Goal: Task Accomplishment & Management: Manage account settings

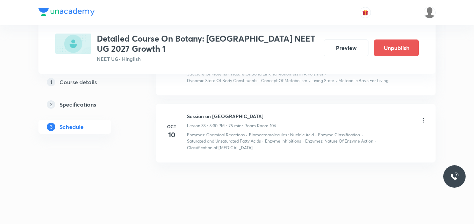
scroll to position [2188, 0]
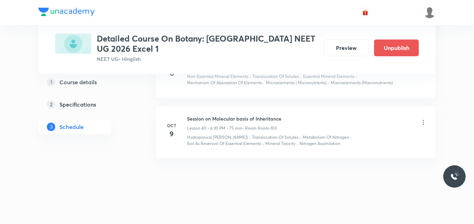
scroll to position [2566, 0]
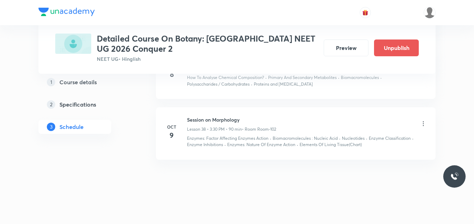
scroll to position [2459, 0]
click at [424, 124] on icon at bounding box center [423, 122] width 7 height 7
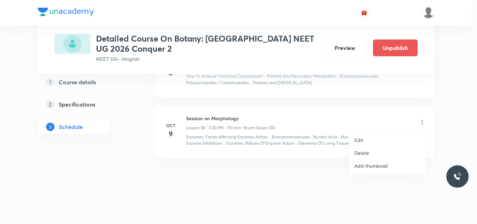
click at [357, 140] on p "Edit" at bounding box center [359, 139] width 9 height 7
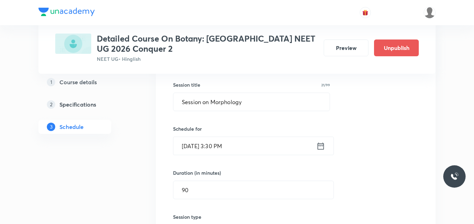
scroll to position [2178, 0]
drag, startPoint x: 213, startPoint y: 103, endPoint x: 253, endPoint y: 102, distance: 39.8
click at [253, 102] on input "Session on Morphology" at bounding box center [251, 102] width 156 height 18
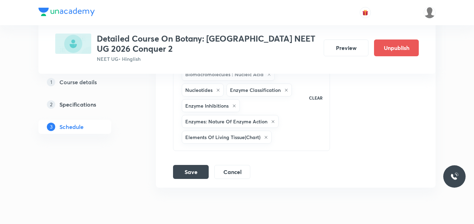
scroll to position [2479, 0]
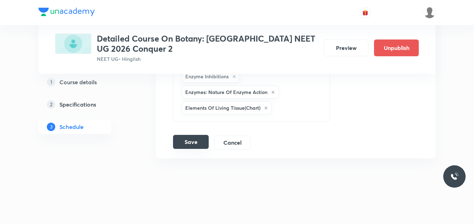
type input "Session on Anatomy"
click at [188, 143] on button "Save" at bounding box center [191, 142] width 36 height 14
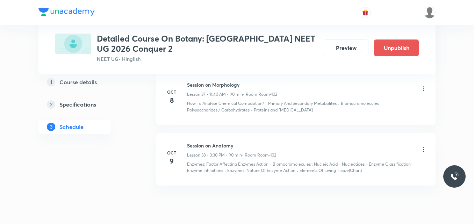
scroll to position [2111, 0]
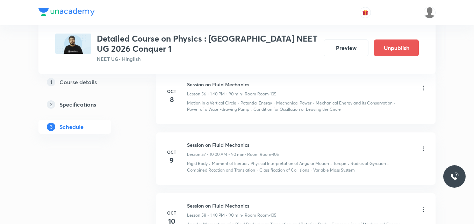
scroll to position [3515, 0]
click at [425, 149] on icon at bounding box center [423, 149] width 7 height 7
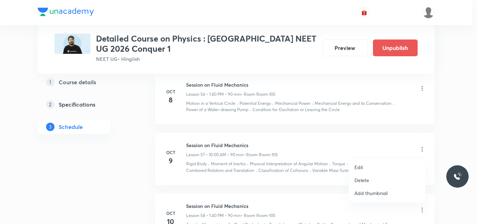
click at [358, 167] on p "Edit" at bounding box center [359, 167] width 9 height 7
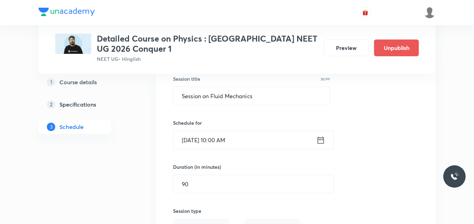
scroll to position [3264, 0]
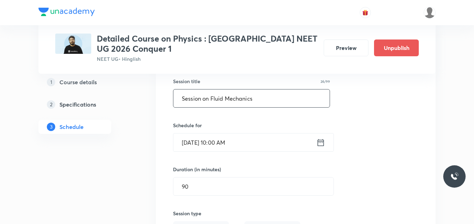
drag, startPoint x: 211, startPoint y: 98, endPoint x: 254, endPoint y: 101, distance: 43.4
click at [254, 101] on input "Session on Fluid Mechanics" at bounding box center [251, 98] width 156 height 18
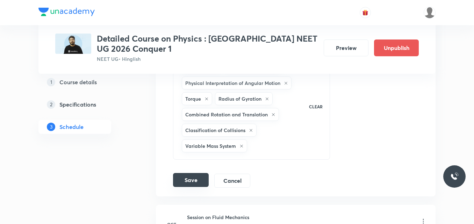
scroll to position [3524, 0]
type input "Session on Mech-Properties of Solids"
click at [195, 181] on button "Save" at bounding box center [191, 179] width 36 height 14
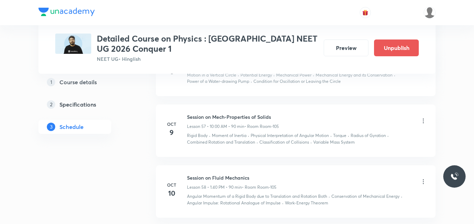
scroll to position [3222, 0]
drag, startPoint x: 187, startPoint y: 116, endPoint x: 281, endPoint y: 107, distance: 95.1
click at [281, 107] on li "Oct 9 Session on Mech-Properties of Solids Lesson 57 • 10:00 AM • 90 min • Room…" at bounding box center [296, 131] width 280 height 52
copy h6 "Session on Mech-Properties of Solids"
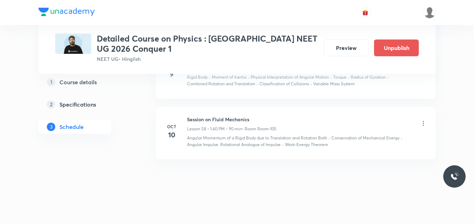
scroll to position [3281, 0]
click at [423, 121] on icon at bounding box center [423, 123] width 1 height 5
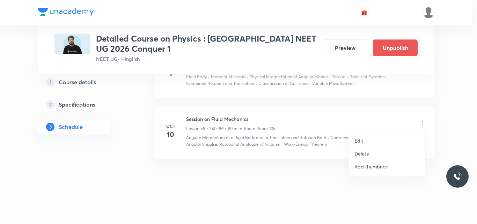
click at [357, 141] on p "Edit" at bounding box center [359, 140] width 9 height 7
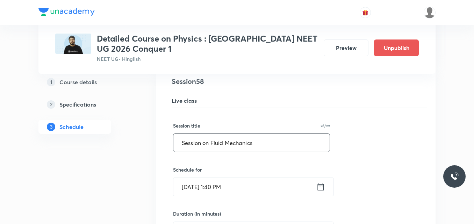
drag, startPoint x: 182, startPoint y: 143, endPoint x: 265, endPoint y: 140, distance: 83.2
click at [265, 140] on input "Session on Fluid Mechanics" at bounding box center [251, 143] width 156 height 18
paste input "Mech-Properties of Solid"
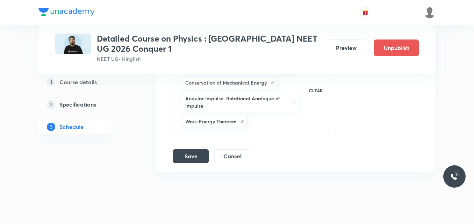
scroll to position [3605, 0]
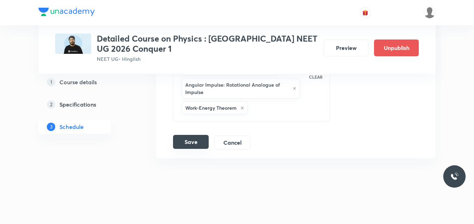
type input "Session on Mech-Properties of Solids"
click at [190, 139] on button "Save" at bounding box center [191, 142] width 36 height 14
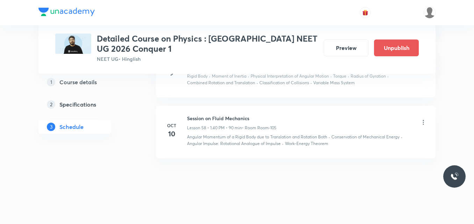
scroll to position [3281, 0]
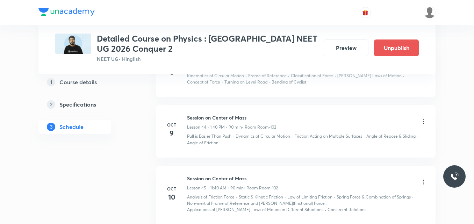
scroll to position [2824, 0]
click at [424, 124] on icon at bounding box center [423, 121] width 7 height 7
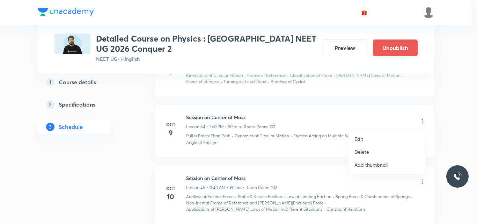
click at [361, 139] on p "Edit" at bounding box center [359, 138] width 9 height 7
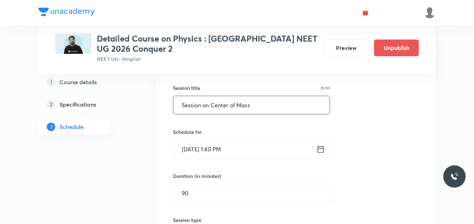
scroll to position [2539, 0]
drag, startPoint x: 212, startPoint y: 106, endPoint x: 255, endPoint y: 106, distance: 43.7
click at [255, 106] on input "Session on Center of Mass" at bounding box center [251, 105] width 156 height 18
click at [213, 106] on input "Session on rota" at bounding box center [251, 105] width 156 height 18
click at [224, 106] on input "Session on Rota" at bounding box center [251, 105] width 156 height 18
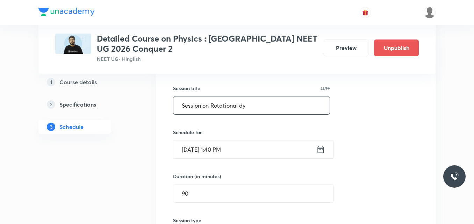
click at [243, 106] on input "Session on Rotational dy" at bounding box center [251, 105] width 156 height 18
click at [253, 109] on input "Session on Rotational Dy" at bounding box center [251, 105] width 156 height 18
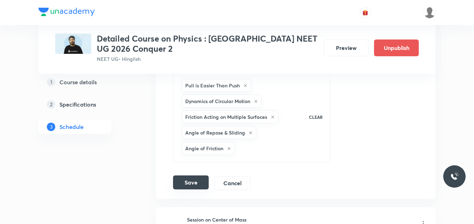
scroll to position [2787, 0]
type input "Session on Rotational Dynamics"
click at [193, 186] on button "Save" at bounding box center [191, 182] width 36 height 14
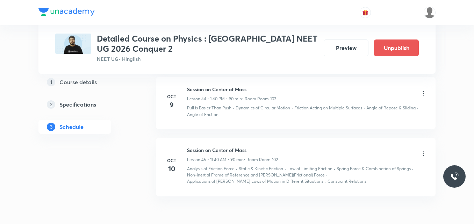
scroll to position [2524, 0]
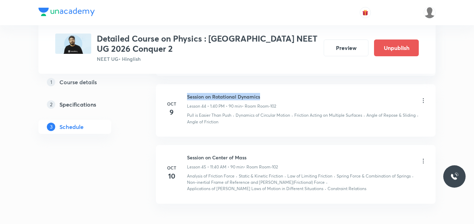
drag, startPoint x: 188, startPoint y: 96, endPoint x: 281, endPoint y: 95, distance: 93.0
click at [281, 95] on div "Session on Rotational Dynamics Lesson 44 • 1:40 PM • 90 min • Room Room-102" at bounding box center [307, 101] width 240 height 16
copy h6 "Session on Rotational Dynamics"
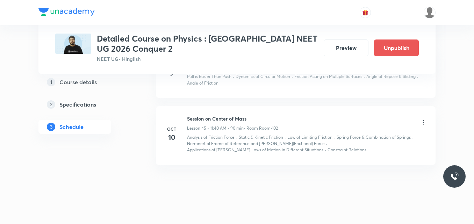
scroll to position [2569, 0]
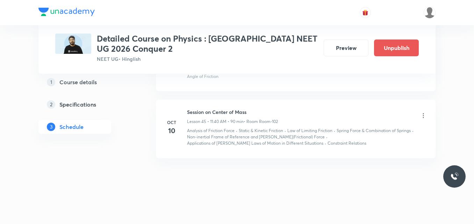
click at [422, 115] on icon at bounding box center [423, 115] width 7 height 7
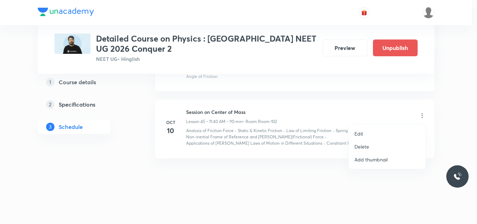
click at [359, 135] on p "Edit" at bounding box center [359, 133] width 9 height 7
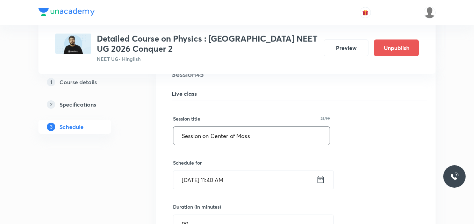
drag, startPoint x: 181, startPoint y: 136, endPoint x: 270, endPoint y: 129, distance: 89.3
click at [270, 129] on input "Session on Center of Mass" at bounding box center [251, 136] width 156 height 18
paste input "Rotational Dynamic"
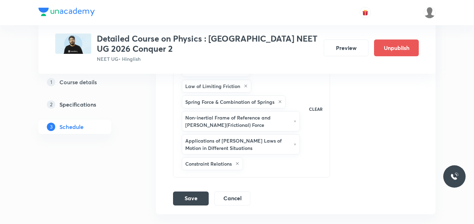
scroll to position [2880, 0]
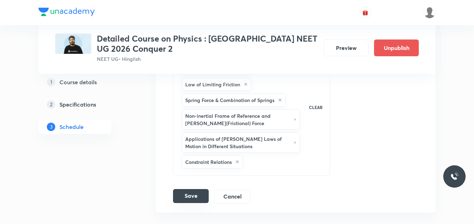
type input "Session on Rotational Dynamics"
click at [193, 198] on button "Save" at bounding box center [191, 196] width 36 height 14
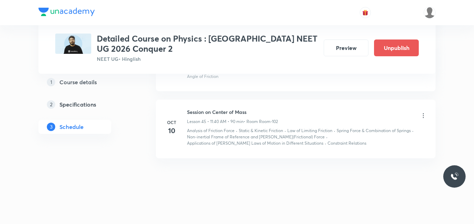
scroll to position [2569, 0]
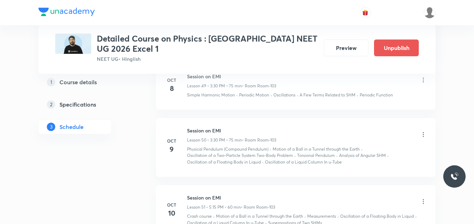
scroll to position [3232, 0]
click at [422, 134] on icon at bounding box center [423, 134] width 7 height 7
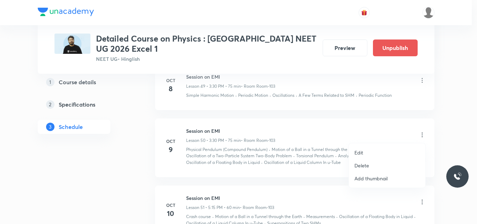
click at [360, 153] on p "Edit" at bounding box center [359, 152] width 9 height 7
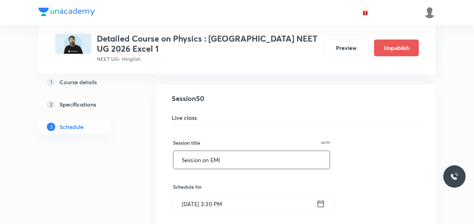
scroll to position [2906, 0]
drag, startPoint x: 212, startPoint y: 161, endPoint x: 231, endPoint y: 160, distance: 19.3
click at [231, 160] on input "Session on EMI" at bounding box center [251, 160] width 156 height 18
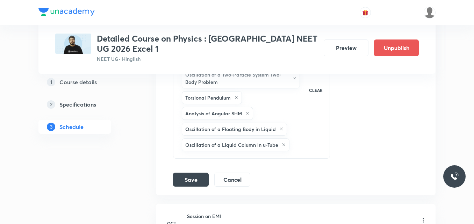
scroll to position [3259, 0]
type input "Session on Alternating Current"
click at [191, 179] on button "Save" at bounding box center [191, 178] width 36 height 14
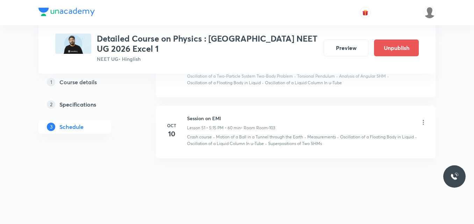
scroll to position [2991, 0]
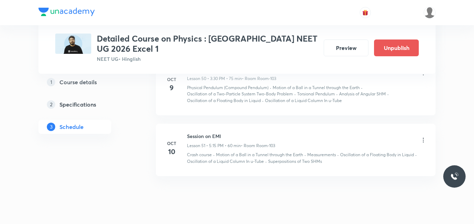
click at [217, 150] on div "Session on EMI Lesson 51 • 5:15 PM • 60 min • Room Room-103 Crash course · Moti…" at bounding box center [307, 148] width 240 height 32
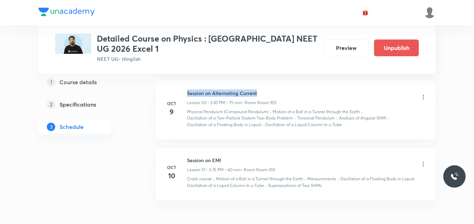
drag, startPoint x: 187, startPoint y: 92, endPoint x: 275, endPoint y: 89, distance: 87.8
click at [275, 89] on li "Oct 9 Session on Alternating Current Lesson 50 • 3:30 PM • 75 min • Room Room-1…" at bounding box center [296, 110] width 280 height 59
copy h6 "Session on Alternating Current"
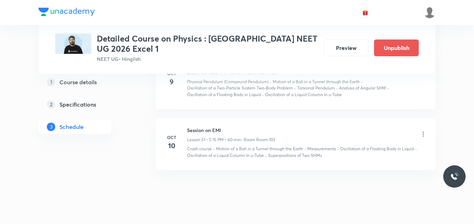
scroll to position [2979, 0]
click at [422, 132] on icon at bounding box center [423, 133] width 7 height 7
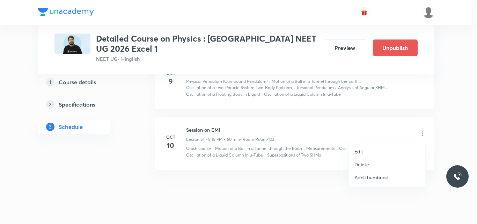
click at [356, 152] on p "Edit" at bounding box center [359, 151] width 9 height 7
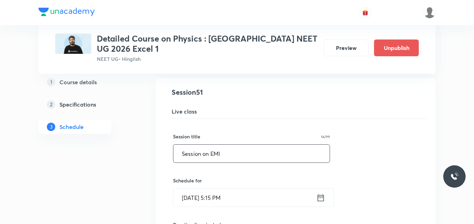
drag, startPoint x: 182, startPoint y: 153, endPoint x: 249, endPoint y: 151, distance: 67.1
click at [249, 151] on input "Session on EMI" at bounding box center [251, 154] width 156 height 18
paste input "Alternating Current"
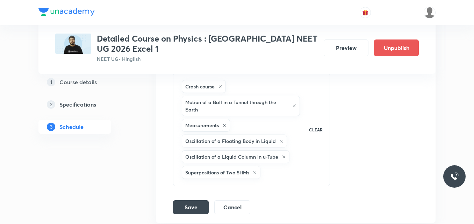
scroll to position [3276, 0]
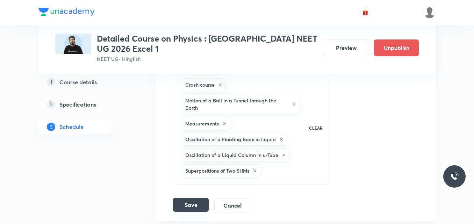
type input "Session on Alternating Current"
click at [190, 203] on button "Save" at bounding box center [191, 205] width 36 height 14
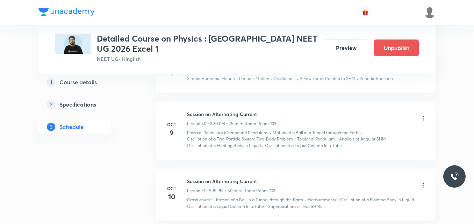
scroll to position [2928, 0]
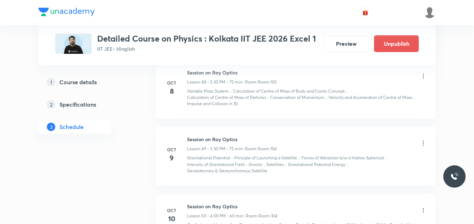
scroll to position [3230, 0]
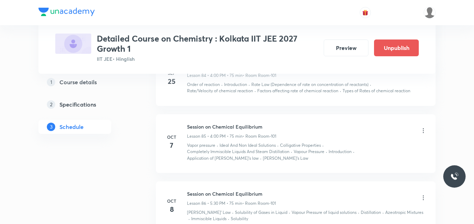
scroll to position [5341, 0]
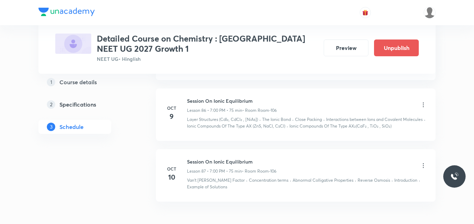
scroll to position [5358, 0]
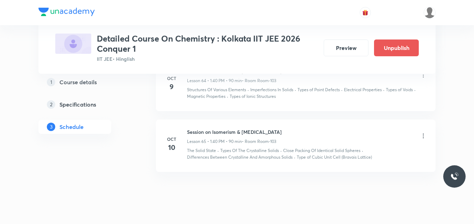
scroll to position [4110, 0]
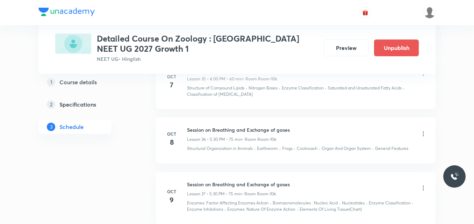
scroll to position [2411, 0]
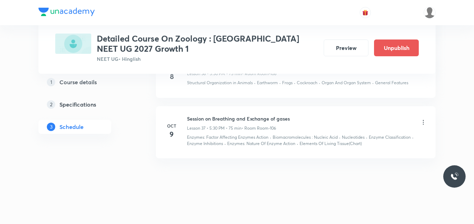
click at [421, 123] on icon at bounding box center [423, 122] width 7 height 7
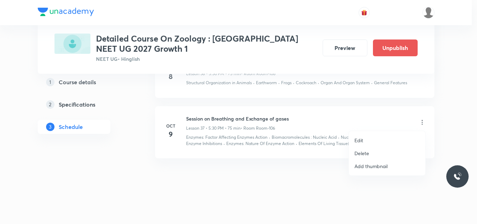
click at [360, 139] on p "Edit" at bounding box center [359, 140] width 9 height 7
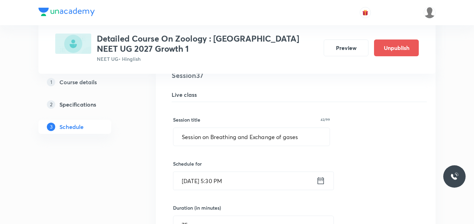
scroll to position [2088, 0]
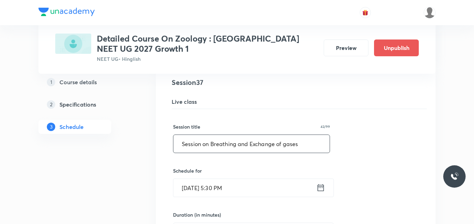
drag, startPoint x: 215, startPoint y: 144, endPoint x: 303, endPoint y: 144, distance: 88.4
click at [303, 144] on input "Session on Breathing and Exchange of gases" at bounding box center [251, 144] width 156 height 18
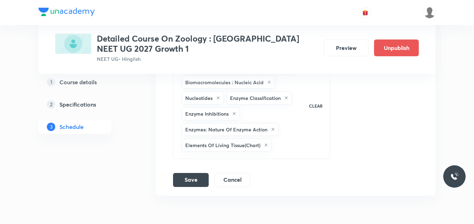
scroll to position [2401, 0]
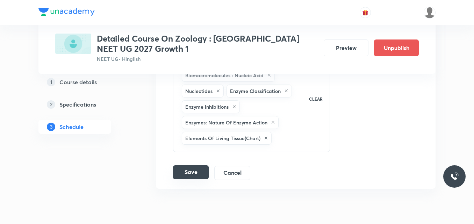
type input "Session on Body Fluids and Circulation"
click at [191, 174] on button "Save" at bounding box center [191, 172] width 36 height 14
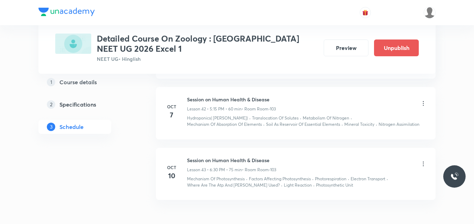
scroll to position [2769, 0]
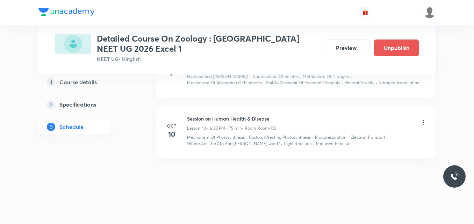
click at [422, 121] on icon at bounding box center [423, 122] width 7 height 7
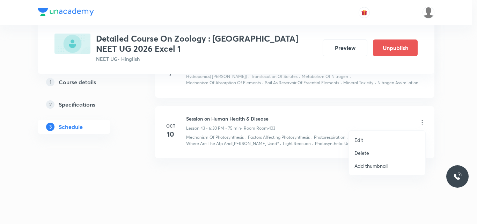
click at [357, 142] on p "Edit" at bounding box center [359, 139] width 9 height 7
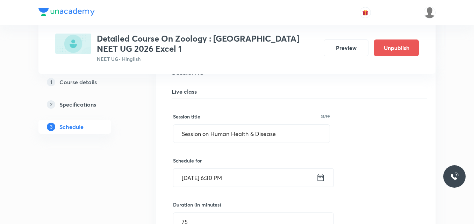
scroll to position [2455, 0]
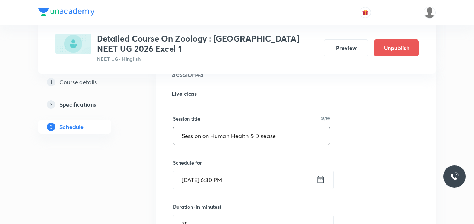
drag, startPoint x: 211, startPoint y: 137, endPoint x: 285, endPoint y: 138, distance: 74.8
click at [285, 138] on input "Session on Human Health & Disease" at bounding box center [251, 136] width 156 height 18
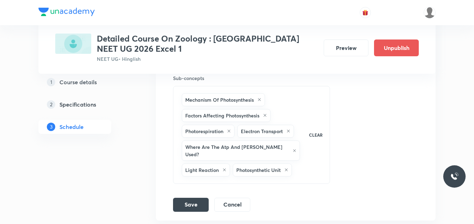
scroll to position [2773, 0]
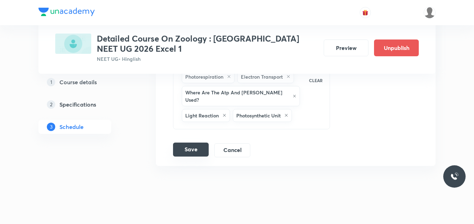
type input "Session on Biotechnology 1"
click at [186, 145] on button "Save" at bounding box center [191, 150] width 36 height 14
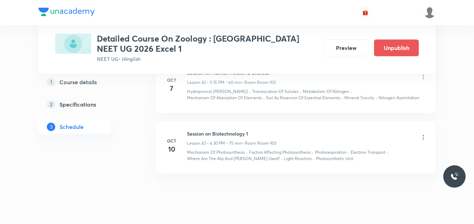
scroll to position [2448, 0]
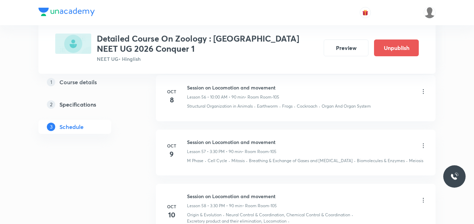
scroll to position [3501, 0]
click at [423, 140] on icon at bounding box center [423, 143] width 7 height 7
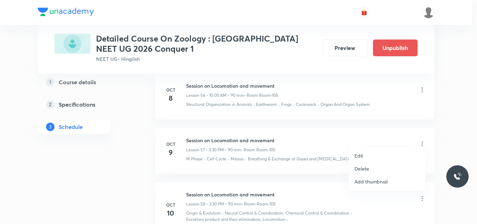
click at [360, 156] on p "Edit" at bounding box center [359, 155] width 9 height 7
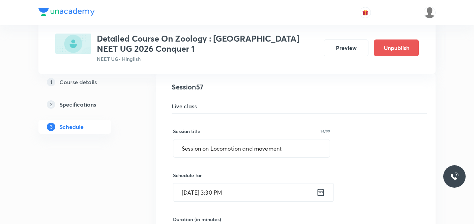
scroll to position [3196, 0]
drag, startPoint x: 211, startPoint y: 143, endPoint x: 286, endPoint y: 143, distance: 74.8
click at [286, 143] on input "Session on Locomotion and movement" at bounding box center [251, 148] width 156 height 18
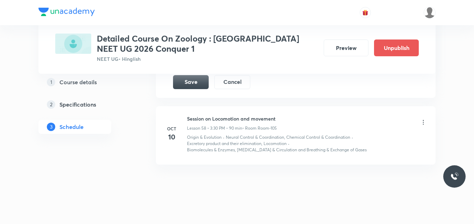
scroll to position [3529, 0]
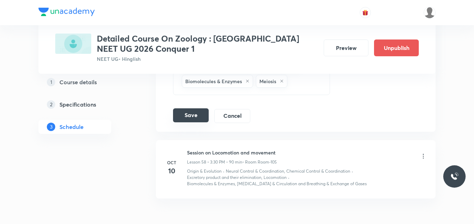
type input "Session on Chemical Control and Coordination"
click at [193, 109] on button "Save" at bounding box center [191, 115] width 36 height 14
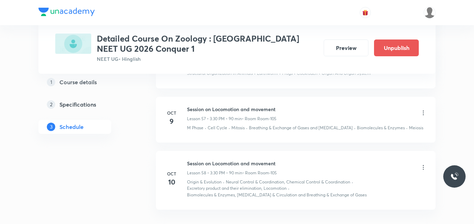
scroll to position [3210, 0]
drag, startPoint x: 187, startPoint y: 102, endPoint x: 318, endPoint y: 103, distance: 130.7
click at [318, 106] on div "Session on Chemical Control and Coordination Lesson 57 • 3:30 PM • 90 min • Roo…" at bounding box center [307, 114] width 240 height 16
copy h6 "Session on Chemical Control and Coordination"
click at [422, 165] on icon at bounding box center [423, 168] width 7 height 7
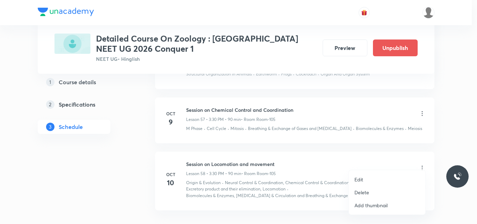
click at [358, 178] on p "Edit" at bounding box center [359, 179] width 9 height 7
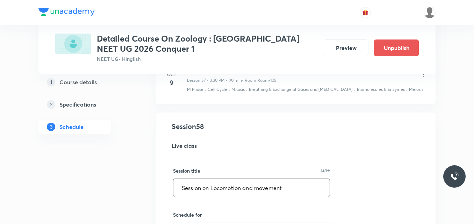
drag, startPoint x: 181, startPoint y: 180, endPoint x: 297, endPoint y: 188, distance: 116.3
click at [297, 188] on input "Session on Locomotion and movement" at bounding box center [251, 188] width 156 height 18
paste input "Chemical Control and Coordination"
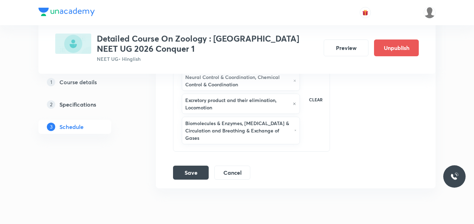
scroll to position [3581, 0]
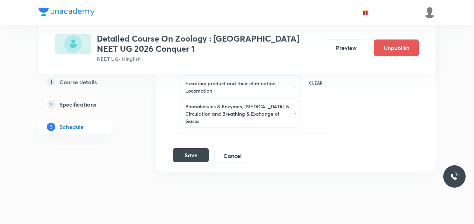
type input "Session on Chemical Control and Coordination"
click at [195, 149] on button "Save" at bounding box center [191, 155] width 36 height 14
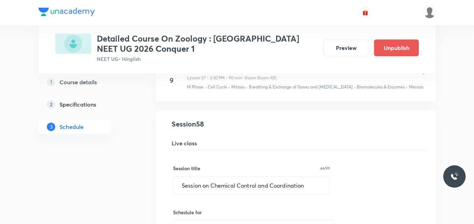
scroll to position [3212, 0]
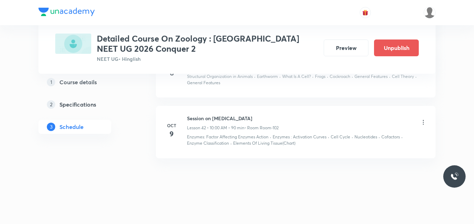
scroll to position [2672, 0]
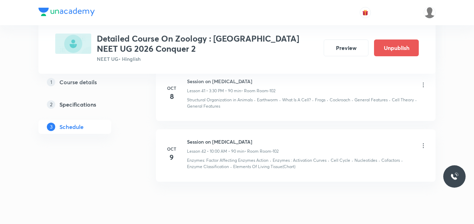
click at [423, 147] on icon at bounding box center [423, 145] width 1 height 5
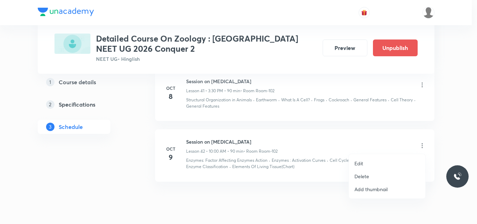
click at [357, 163] on p "Edit" at bounding box center [359, 163] width 9 height 7
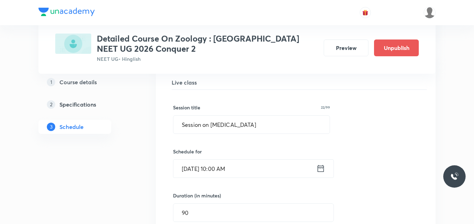
scroll to position [2391, 0]
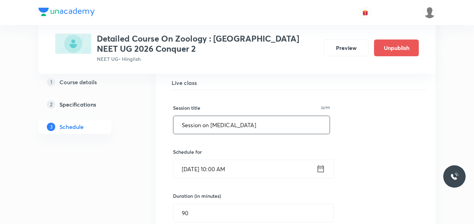
drag, startPoint x: 212, startPoint y: 124, endPoint x: 251, endPoint y: 132, distance: 39.3
click at [251, 132] on input "Session on Body Fluids" at bounding box center [251, 125] width 156 height 18
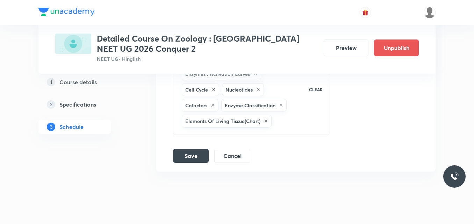
scroll to position [2686, 0]
type input "Session on Excretion"
click at [196, 154] on button "Save" at bounding box center [191, 155] width 36 height 14
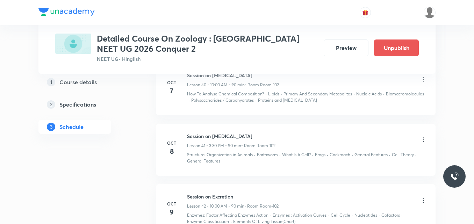
scroll to position [2298, 0]
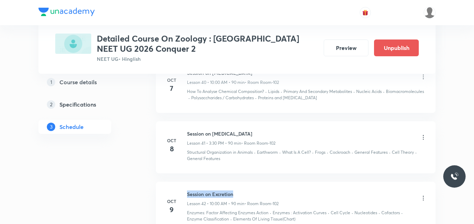
drag, startPoint x: 186, startPoint y: 193, endPoint x: 244, endPoint y: 186, distance: 58.4
click at [244, 186] on li "Oct 9 Session on Excretion Lesson 42 • 10:00 AM • 90 min • Room Room-102 Enzyme…" at bounding box center [296, 208] width 280 height 52
copy h6 "Session on Excretion"
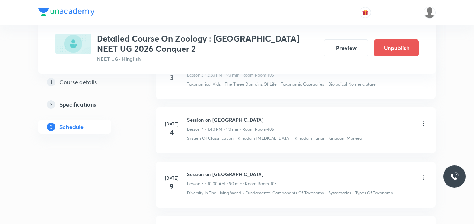
scroll to position [0, 0]
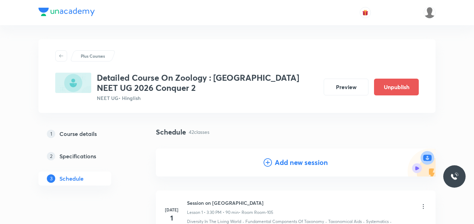
click at [267, 165] on icon at bounding box center [267, 162] width 8 height 8
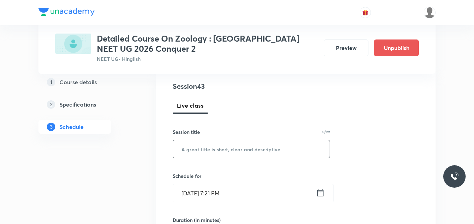
scroll to position [79, 0]
click at [222, 153] on input "text" at bounding box center [251, 149] width 157 height 18
paste input "Session on Excretion"
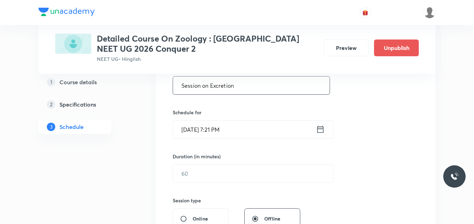
scroll to position [143, 0]
type input "Session on Excretion"
click at [320, 130] on icon at bounding box center [320, 129] width 9 height 10
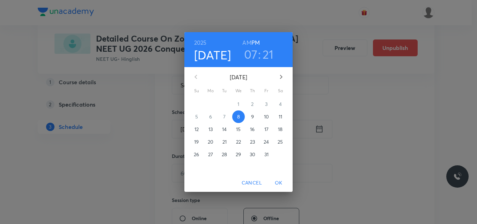
click at [266, 118] on p "10" at bounding box center [266, 116] width 5 height 7
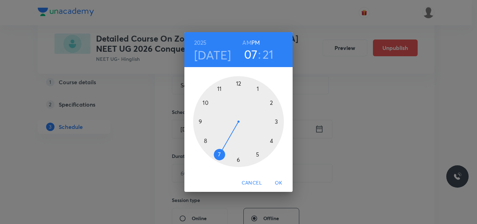
click at [258, 88] on div at bounding box center [238, 121] width 91 height 91
click at [206, 139] on div at bounding box center [238, 121] width 91 height 91
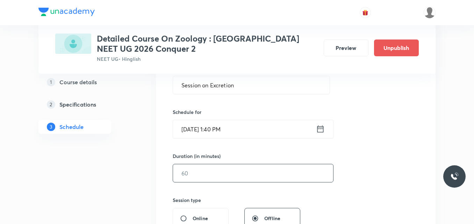
click at [190, 176] on input "text" at bounding box center [253, 173] width 160 height 18
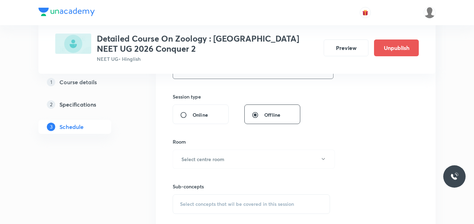
scroll to position [261, 0]
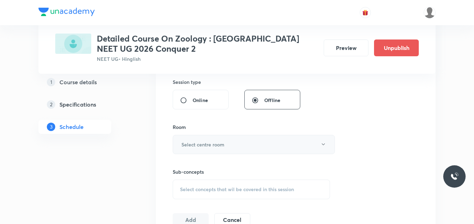
type input "90"
click at [193, 143] on h6 "Select centre room" at bounding box center [202, 144] width 43 height 7
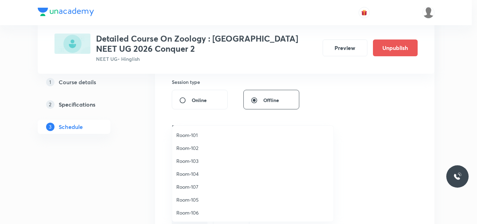
click at [194, 147] on span "Room-102" at bounding box center [252, 147] width 153 height 7
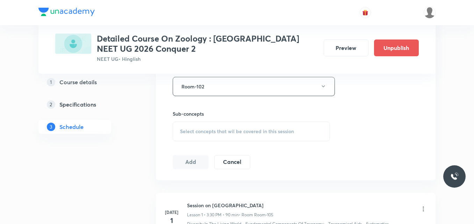
scroll to position [319, 0]
click at [196, 129] on span "Select concepts that wil be covered in this session" at bounding box center [237, 131] width 114 height 6
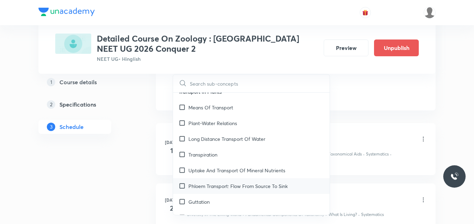
scroll to position [1819, 0]
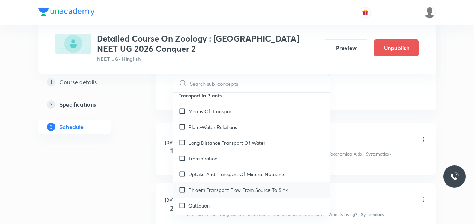
click at [208, 198] on div "Guttation" at bounding box center [251, 206] width 157 height 16
checkbox input "true"
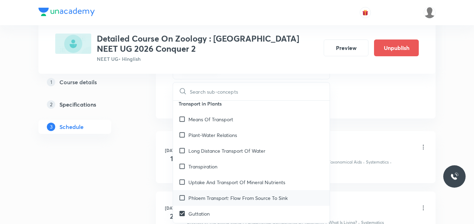
click at [199, 194] on p "Phloem Transport: Flow From Source To Sink" at bounding box center [237, 197] width 99 height 7
checkbox input "true"
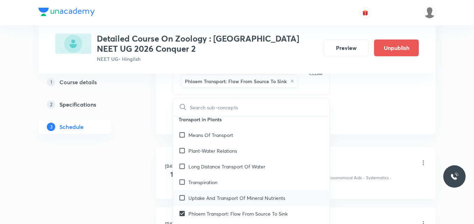
click at [213, 194] on p "Uptake And Transport Of Mineral Nutrients" at bounding box center [236, 197] width 97 height 7
checkbox input "true"
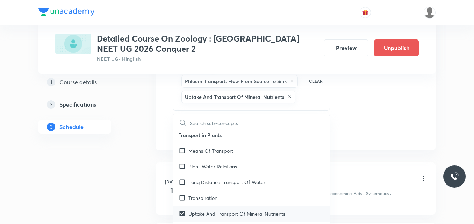
click at [213, 194] on p "Transpiration" at bounding box center [202, 197] width 29 height 7
checkbox input "true"
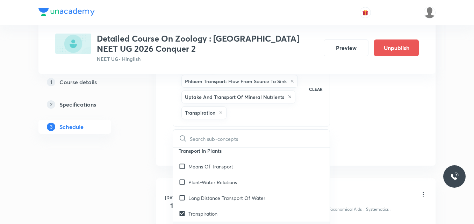
click at [213, 194] on p "Long Distance Transport Of Water" at bounding box center [226, 197] width 77 height 7
checkbox input "true"
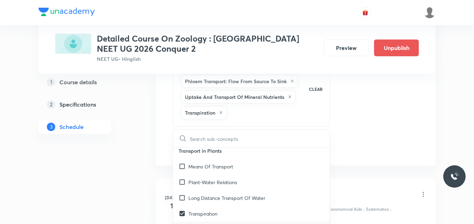
checkbox input "true"
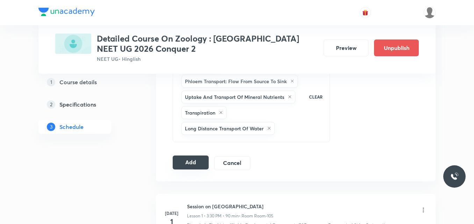
click at [181, 163] on button "Add" at bounding box center [191, 162] width 36 height 14
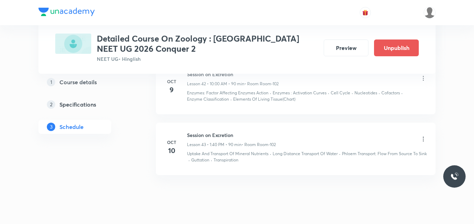
scroll to position [2419, 0]
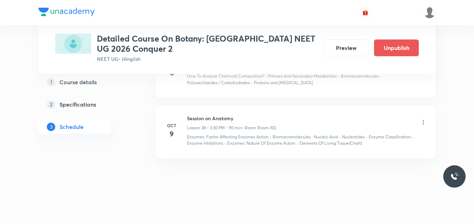
scroll to position [2452, 0]
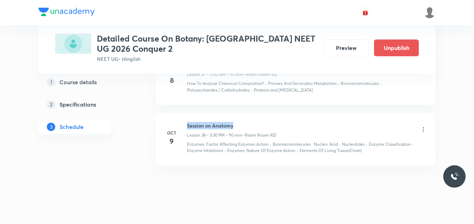
drag, startPoint x: 187, startPoint y: 125, endPoint x: 238, endPoint y: 123, distance: 51.1
click at [238, 123] on h6 "Session on Anatomy" at bounding box center [231, 125] width 89 height 7
copy h6 "Session on Anatomy"
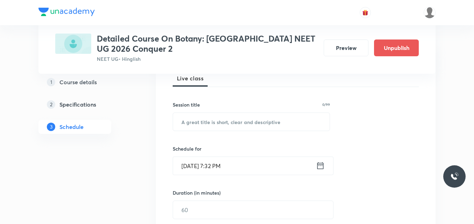
scroll to position [107, 0]
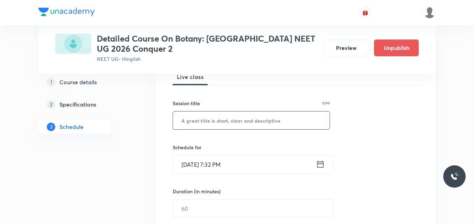
click at [218, 121] on input "text" at bounding box center [251, 120] width 157 height 18
paste input "Session on Anatomy"
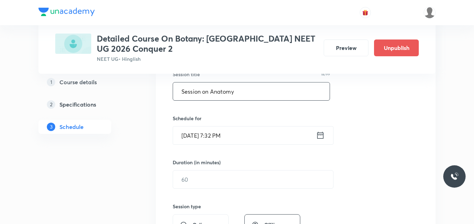
scroll to position [137, 0]
type input "Session on Anatomy"
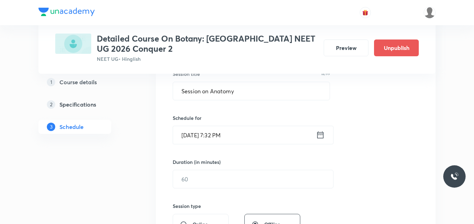
click at [319, 136] on icon at bounding box center [320, 135] width 9 height 10
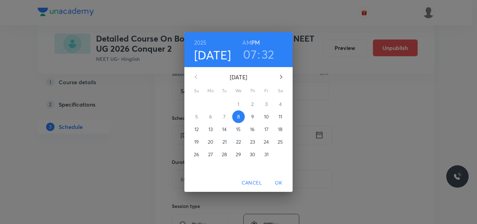
click at [266, 118] on p "10" at bounding box center [266, 116] width 5 height 7
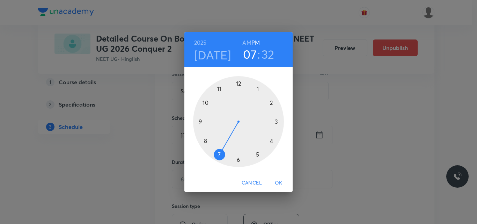
click at [276, 121] on div at bounding box center [238, 121] width 91 height 91
click at [238, 158] on div at bounding box center [238, 121] width 91 height 91
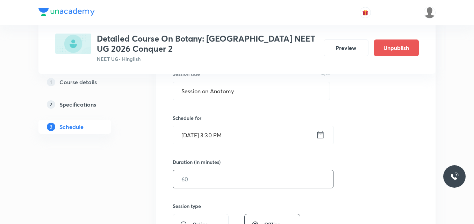
click at [194, 181] on input "text" at bounding box center [253, 179] width 160 height 18
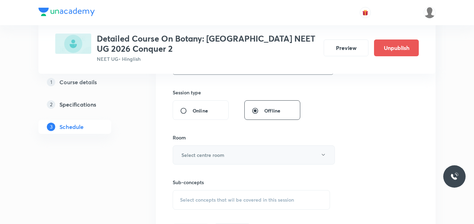
scroll to position [251, 0]
type input "90"
click at [190, 159] on button "Select centre room" at bounding box center [254, 154] width 162 height 19
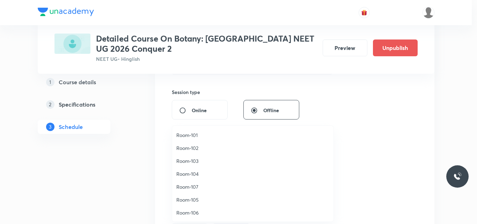
click at [191, 150] on span "Room-102" at bounding box center [252, 147] width 153 height 7
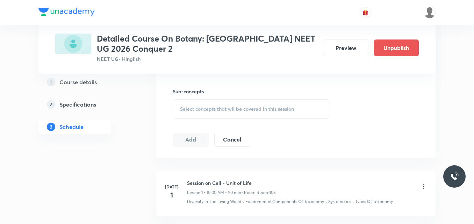
scroll to position [341, 0]
click at [198, 108] on span "Select concepts that wil be covered in this session" at bounding box center [237, 109] width 114 height 6
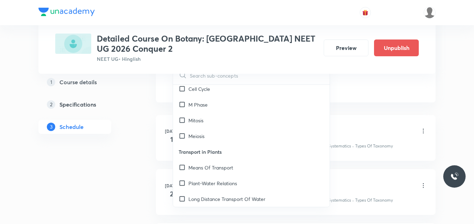
scroll to position [1738, 0]
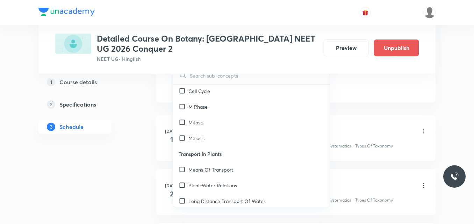
click at [215, 166] on div "Means Of Transport" at bounding box center [251, 170] width 157 height 16
checkbox input "true"
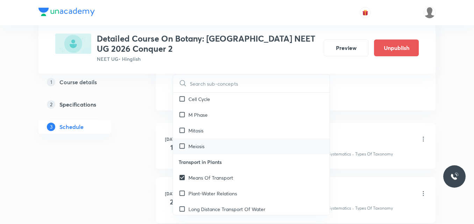
click at [213, 141] on div "Meiosis" at bounding box center [251, 146] width 157 height 16
checkbox input "true"
click at [213, 141] on div "Mitosis" at bounding box center [251, 146] width 157 height 16
checkbox input "true"
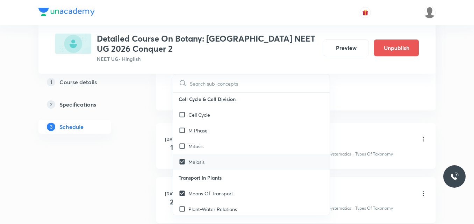
checkbox input "true"
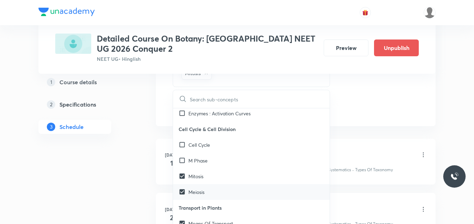
scroll to position [1708, 0]
click at [213, 141] on div "Cell Cycle" at bounding box center [251, 145] width 157 height 16
checkbox input "true"
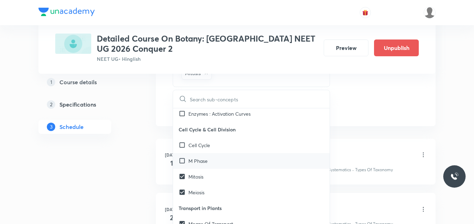
checkbox input "true"
click at [215, 156] on div "M Phase" at bounding box center [251, 161] width 157 height 16
checkbox input "true"
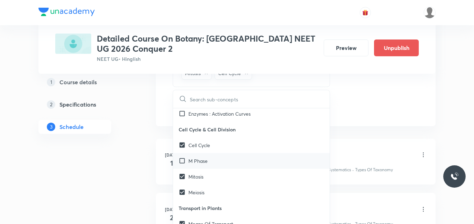
checkbox input "true"
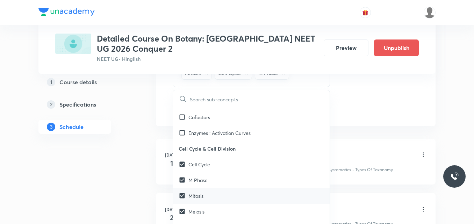
scroll to position [1688, 0]
click at [247, 130] on p "Enzymes : Activation Curves" at bounding box center [219, 133] width 62 height 7
checkbox input "true"
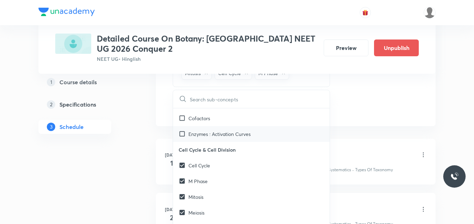
checkbox input "true"
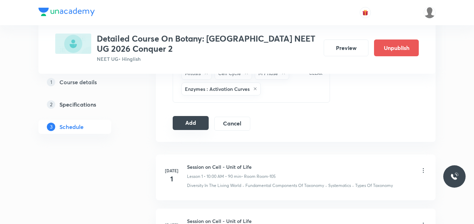
click at [190, 124] on button "Add" at bounding box center [191, 123] width 36 height 14
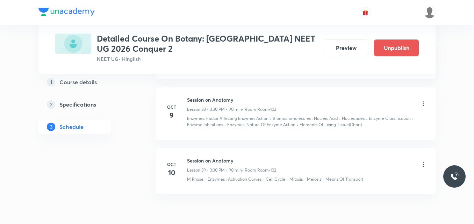
scroll to position [2156, 0]
